Goal: Task Accomplishment & Management: Manage account settings

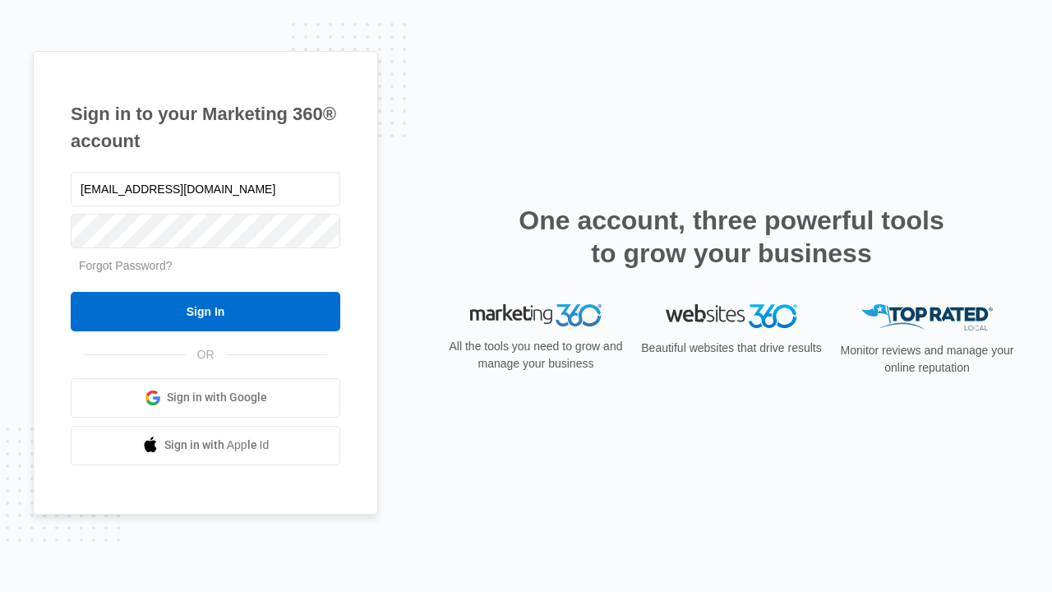
type input "[EMAIL_ADDRESS][DOMAIN_NAME]"
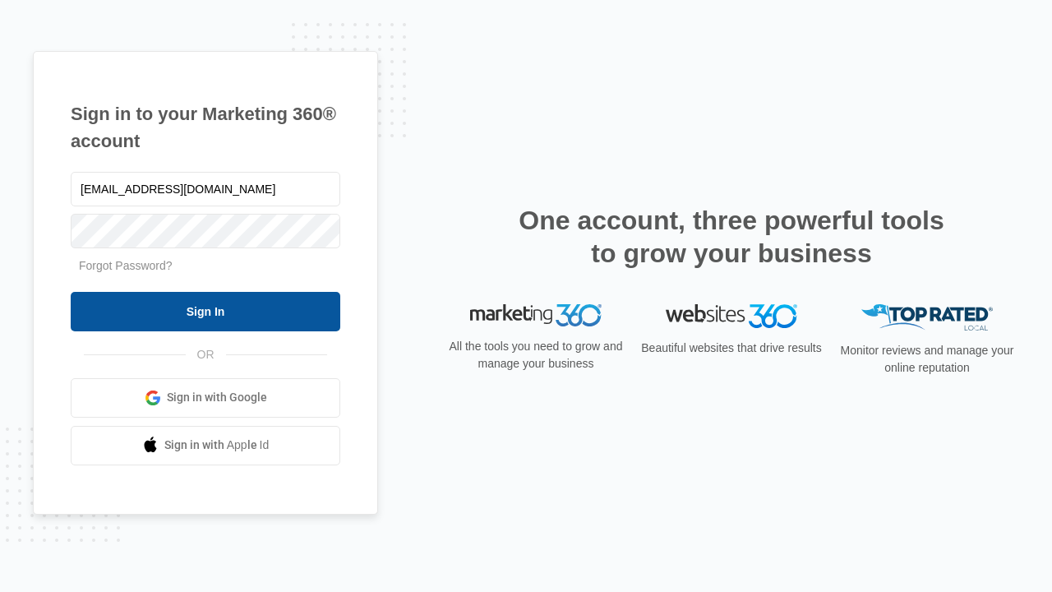
click at [205, 311] on input "Sign In" at bounding box center [205, 311] width 269 height 39
